Goal: Task Accomplishment & Management: Complete application form

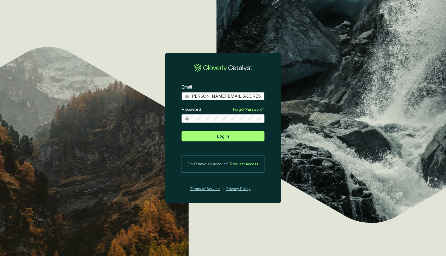
type input "[PERSON_NAME][EMAIL_ADDRESS][DOMAIN_NAME]"
click at [223, 136] on button "Log In" at bounding box center [222, 136] width 83 height 10
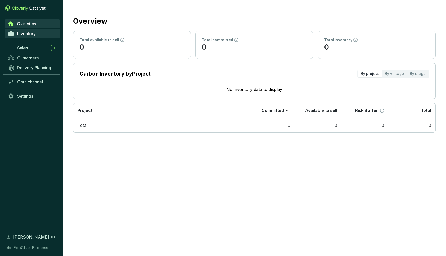
click at [26, 36] on span "Inventory" at bounding box center [26, 33] width 19 height 5
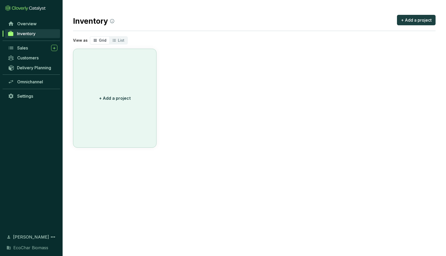
click at [103, 90] on button "+ Add a project" at bounding box center [114, 98] width 83 height 99
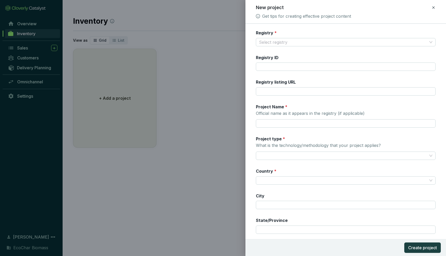
click at [266, 46] on div "Registry * Select registry Registry ID Registry listing URL Project Name * Offi…" at bounding box center [346, 151] width 180 height 242
click at [279, 42] on input "Registry *" at bounding box center [343, 42] width 168 height 8
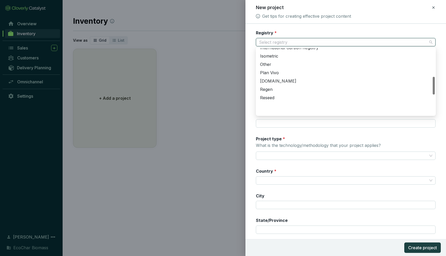
scroll to position [131, 0]
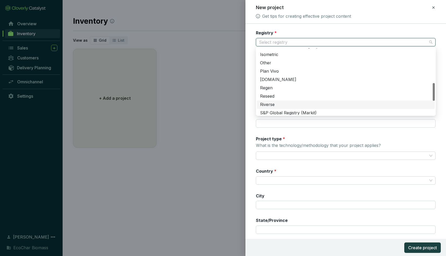
click at [269, 104] on div "Riverse" at bounding box center [345, 105] width 171 height 6
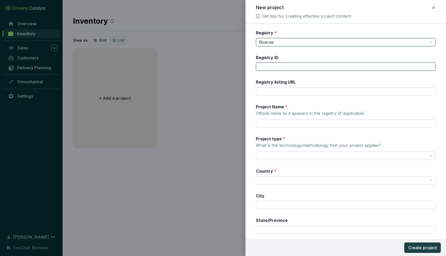
click at [280, 67] on input "Registry ID" at bounding box center [346, 67] width 180 height 8
paste input "RIV-2025-PROJ-114"
type input "RIV-2025-PROJ-114"
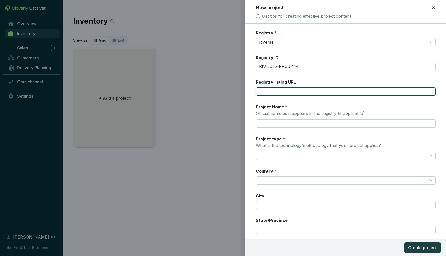
click at [278, 93] on input "Registry listing URL" at bounding box center [346, 91] width 180 height 8
paste input "[URL][DOMAIN_NAME]"
type input "[URL][DOMAIN_NAME]"
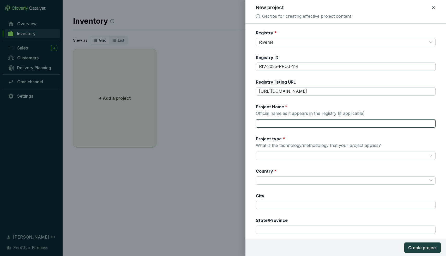
paste input "Biochar production in the [GEOGRAPHIC_DATA]"
type input "Biochar production in the [GEOGRAPHIC_DATA]"
click at [279, 155] on input "Project type * What is the technology/methodology that your project applies?" at bounding box center [343, 156] width 168 height 8
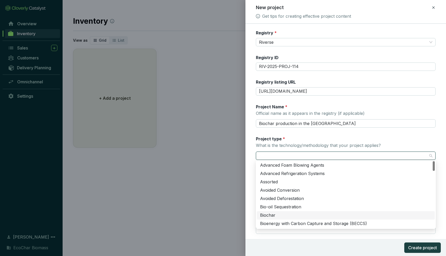
click at [269, 214] on div "Biochar" at bounding box center [345, 216] width 171 height 6
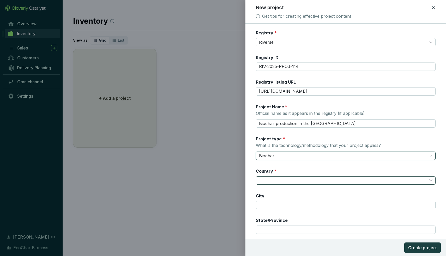
click at [287, 180] on input "Country *" at bounding box center [343, 181] width 168 height 8
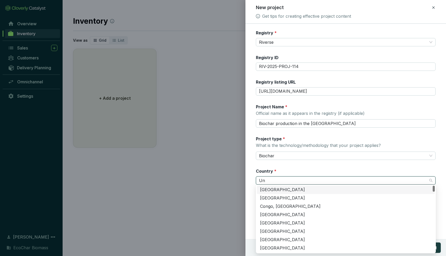
type input "Uni"
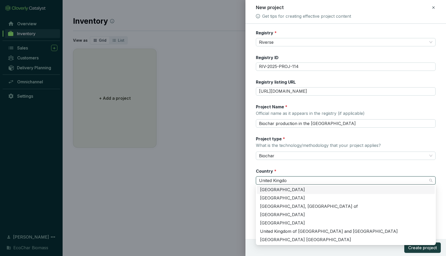
type input "[GEOGRAPHIC_DATA]"
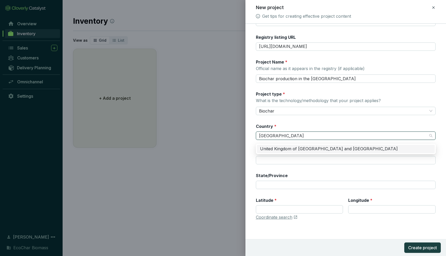
scroll to position [45, 0]
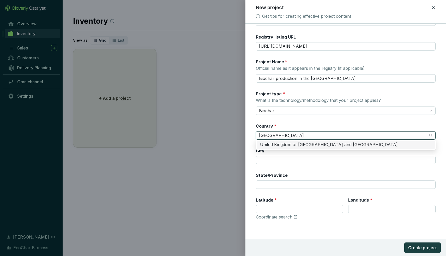
click at [298, 147] on div "United Kingdom of [GEOGRAPHIC_DATA] and [GEOGRAPHIC_DATA]" at bounding box center [345, 145] width 171 height 6
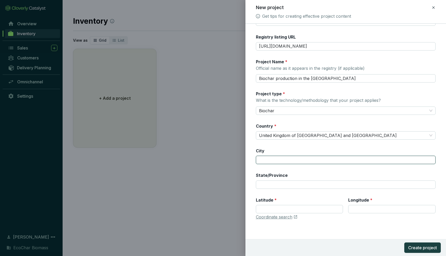
type input "s"
type input "Sc"
type input "[GEOGRAPHIC_DATA]"
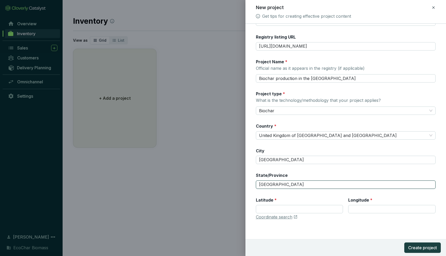
type input "[GEOGRAPHIC_DATA]"
click at [311, 213] on div "Latitude * Longitude *" at bounding box center [346, 208] width 180 height 23
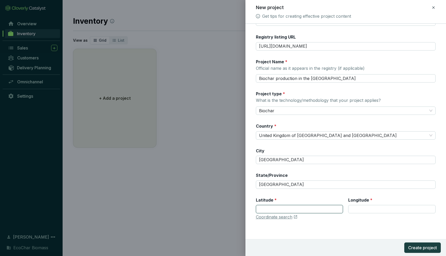
click at [311, 211] on input "Latitude *" at bounding box center [299, 209] width 87 height 8
paste input "53.59414"
type input "53.59414"
click at [367, 206] on input "Longitude *" at bounding box center [391, 209] width 87 height 8
paste input "0.61805"
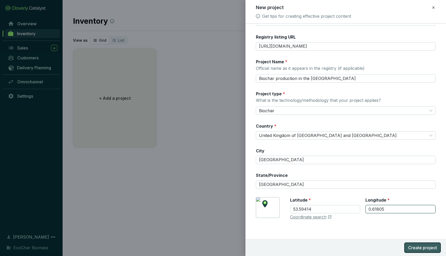
type input "0.61805"
click at [431, 249] on span "Create project" at bounding box center [422, 248] width 29 height 6
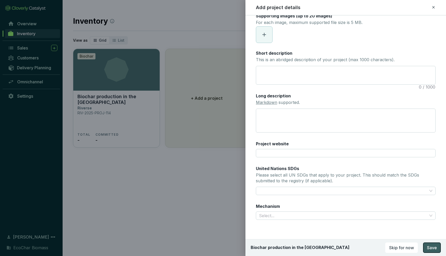
click at [432, 246] on span "Save" at bounding box center [432, 248] width 10 height 6
